Goal: Register for event/course

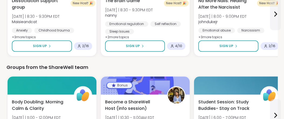
scroll to position [868, 0]
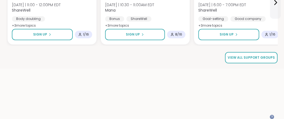
click at [241, 60] on span "View all support groups" at bounding box center [251, 57] width 47 height 5
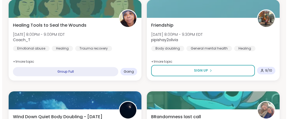
scroll to position [386, 0]
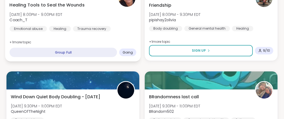
click at [123, 54] on span "Going" at bounding box center [128, 52] width 11 height 4
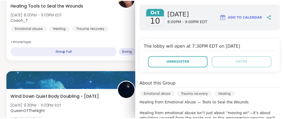
scroll to position [85, 0]
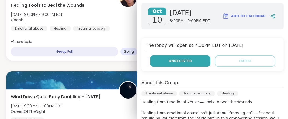
click at [182, 64] on span "Unregister" at bounding box center [180, 61] width 23 height 5
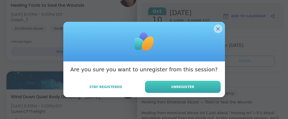
click at [174, 90] on span "Unregister" at bounding box center [182, 87] width 23 height 5
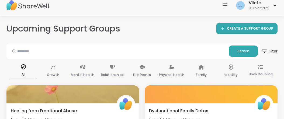
scroll to position [0, 0]
